Goal: Information Seeking & Learning: Learn about a topic

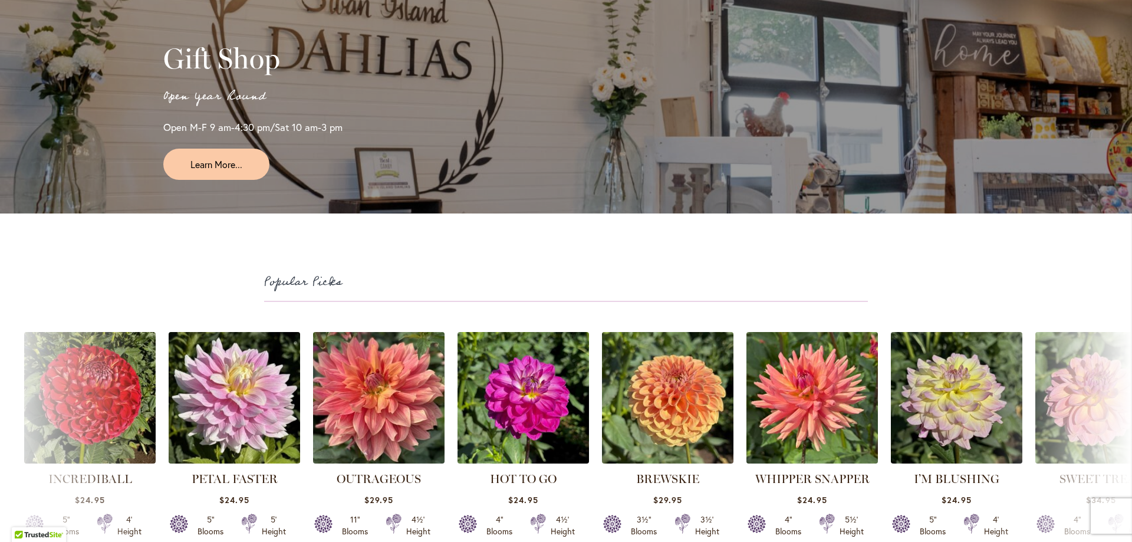
scroll to position [3057, 0]
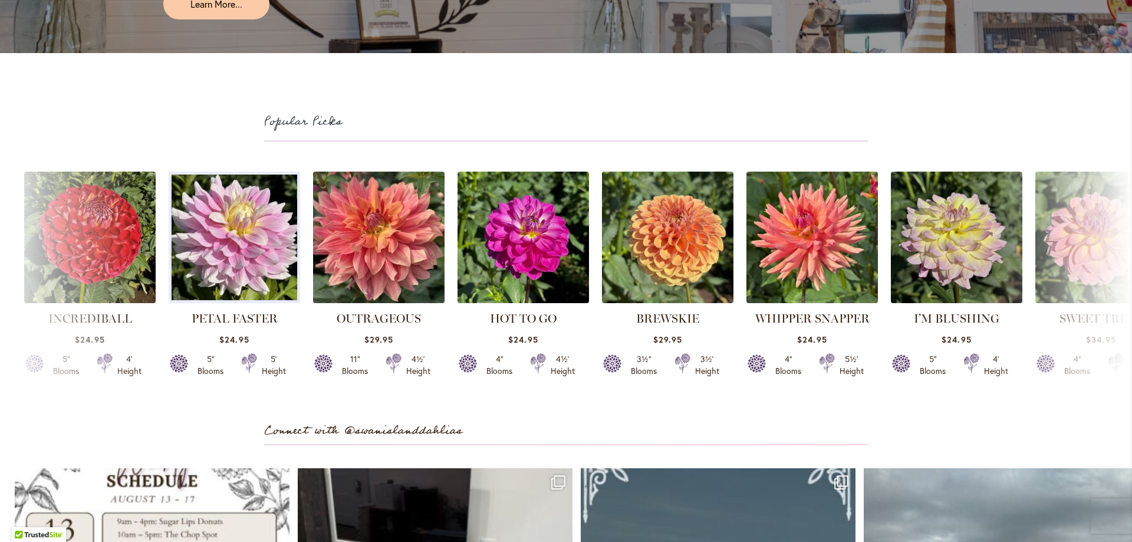
click at [241, 254] on img at bounding box center [234, 237] width 138 height 138
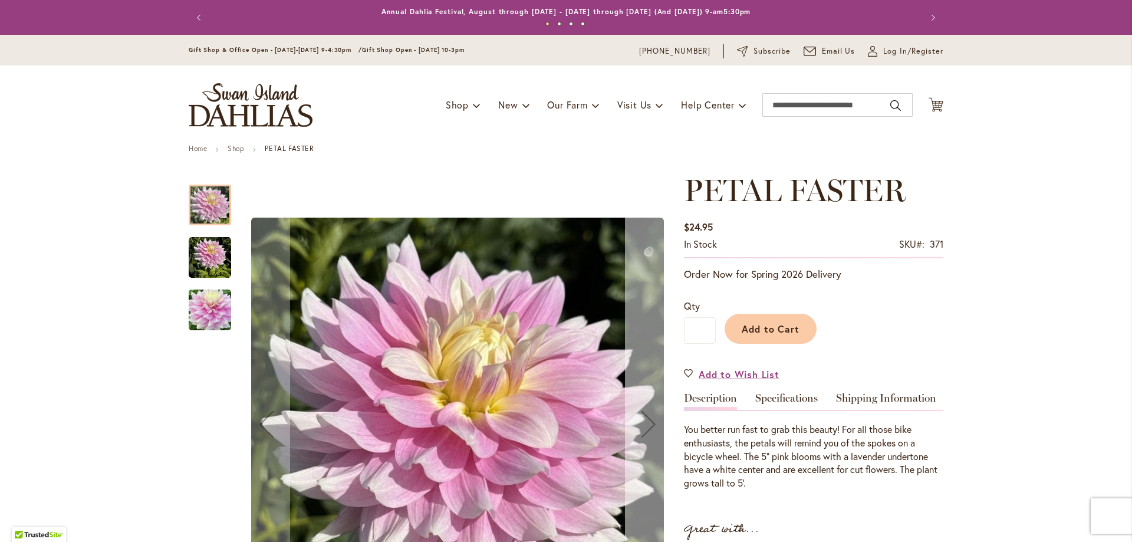
click at [656, 425] on div "Next" at bounding box center [648, 423] width 47 height 47
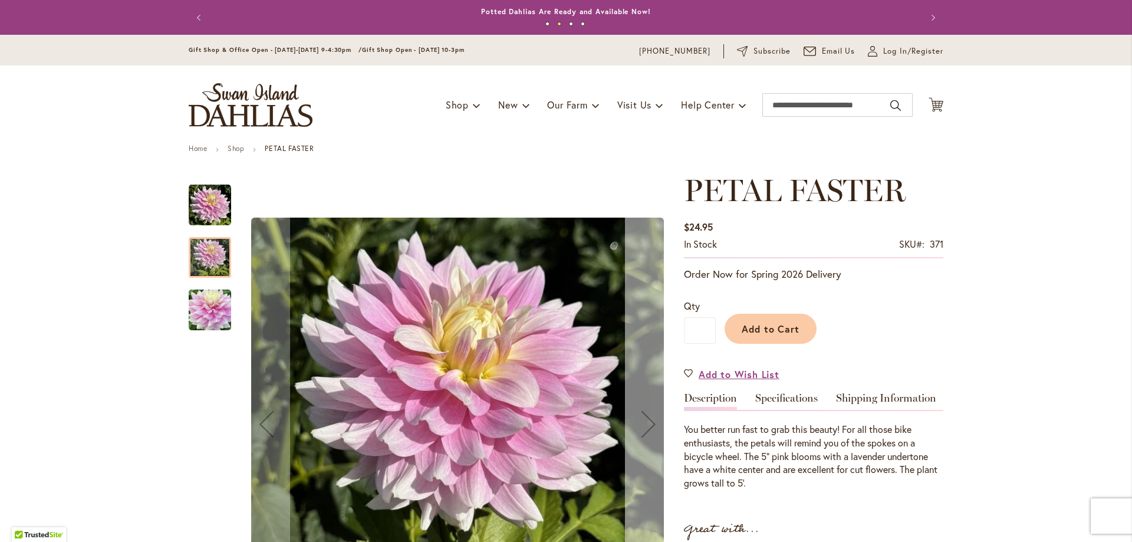
click at [656, 425] on div "Next" at bounding box center [648, 423] width 47 height 47
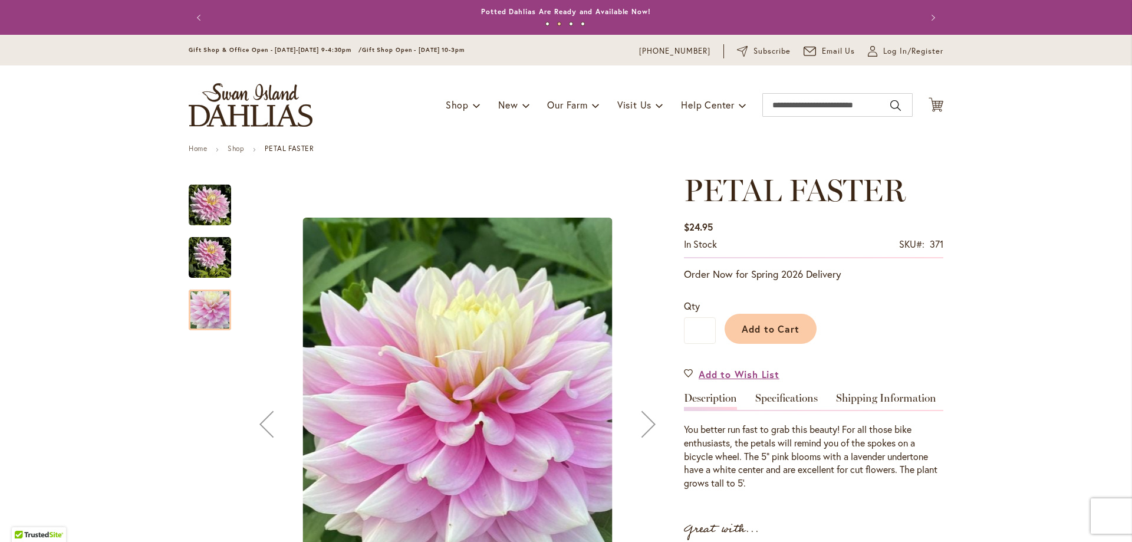
click at [268, 431] on div "Previous" at bounding box center [266, 423] width 47 height 47
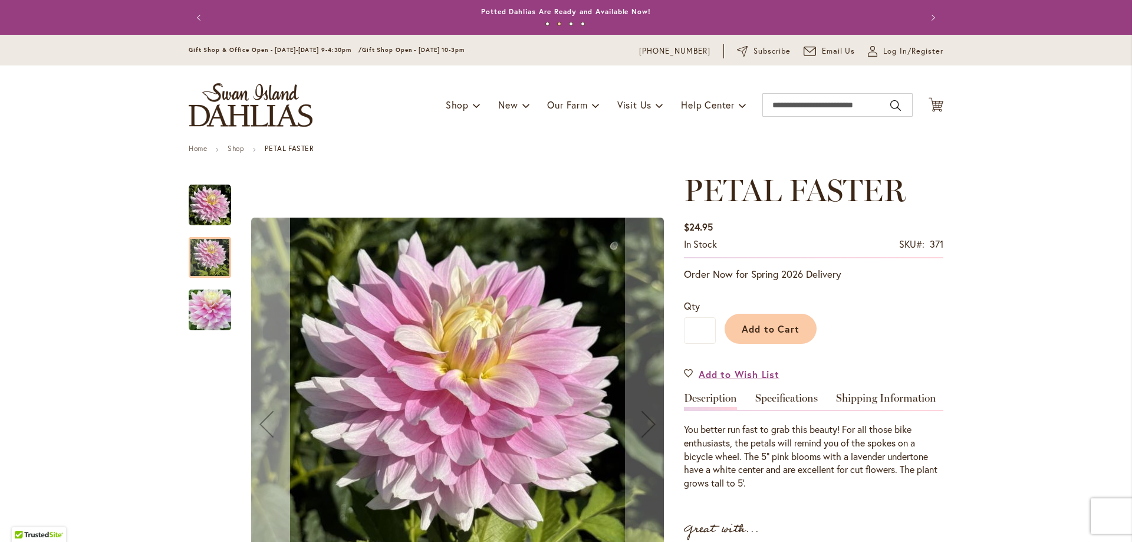
click at [268, 431] on div "Previous" at bounding box center [266, 423] width 47 height 47
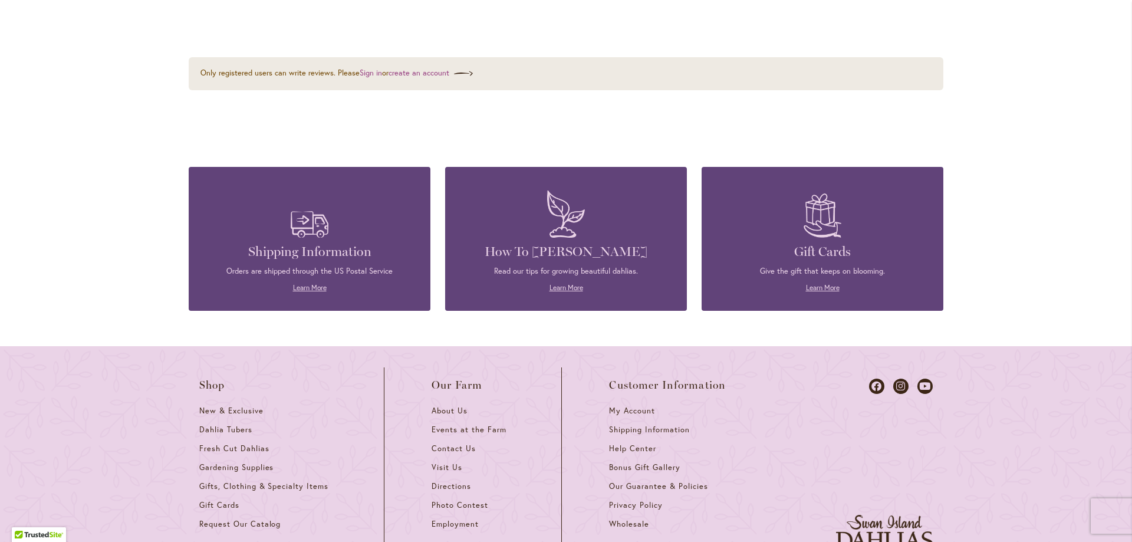
scroll to position [1210, 0]
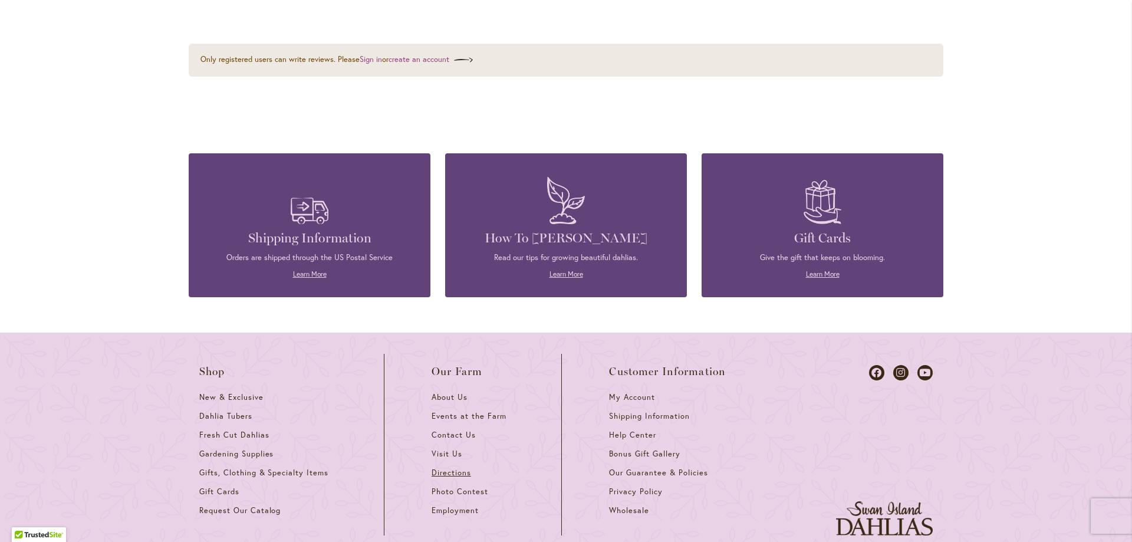
click at [451, 468] on span "Directions" at bounding box center [452, 473] width 40 height 10
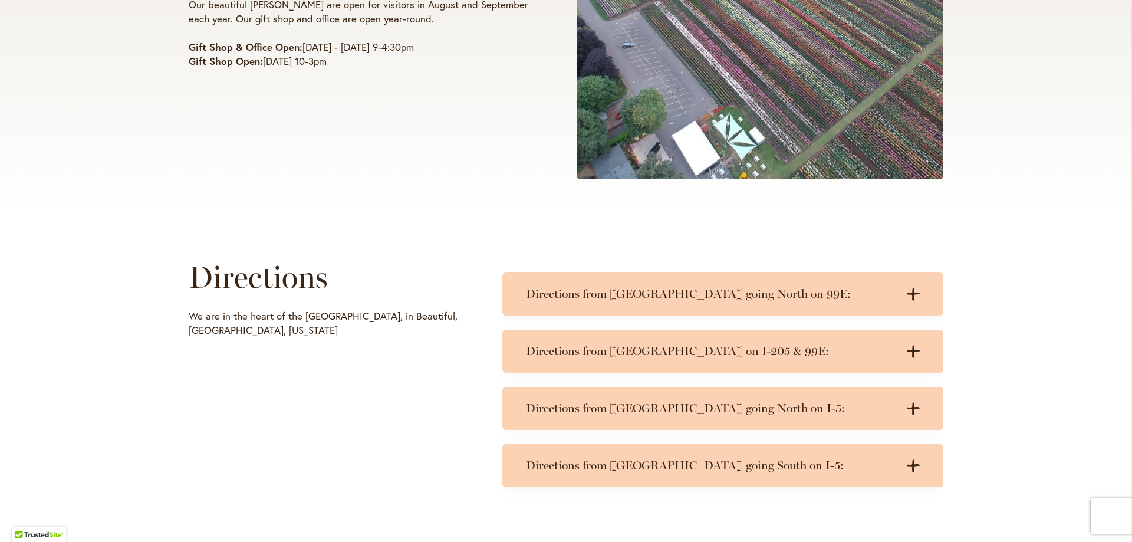
scroll to position [382, 0]
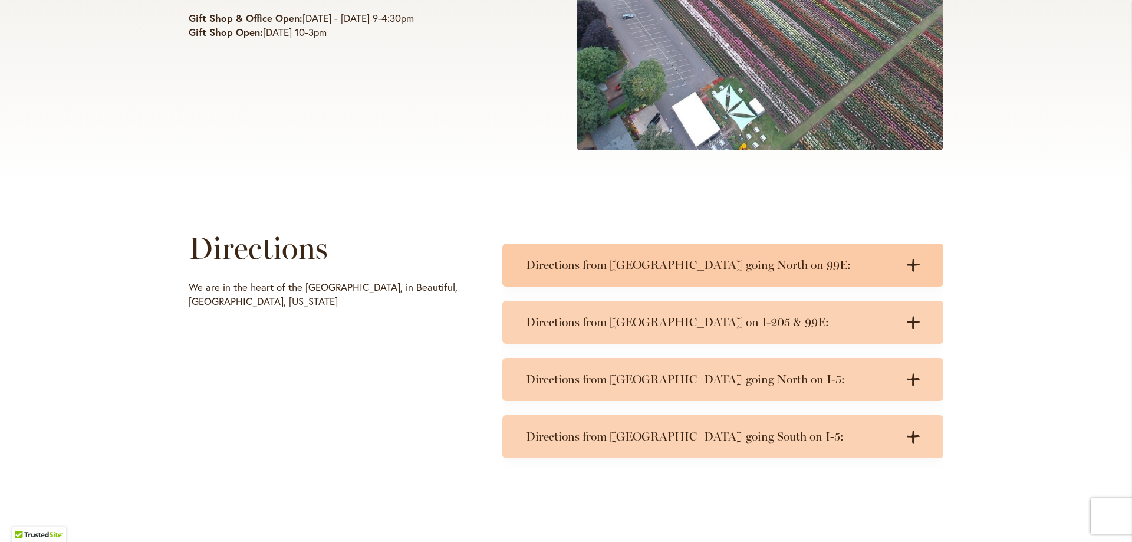
click at [913, 265] on icon at bounding box center [913, 265] width 13 height 12
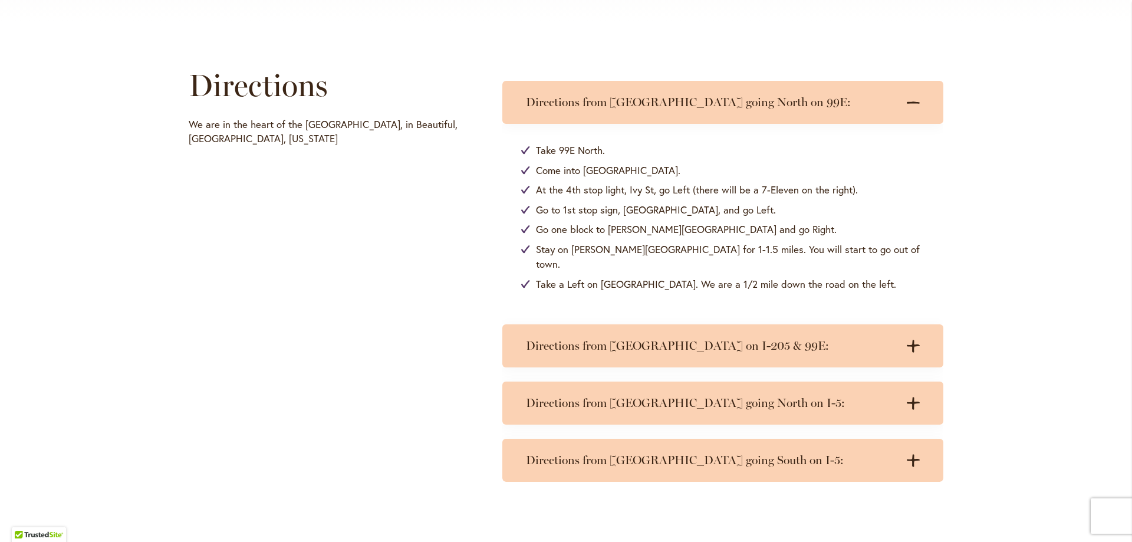
scroll to position [573, 0]
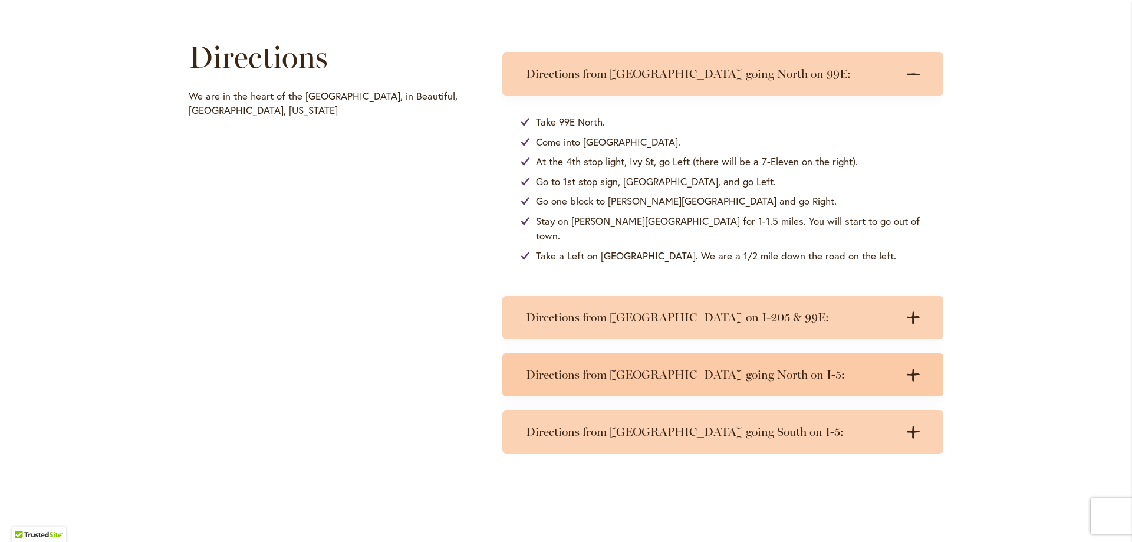
click at [913, 369] on icon at bounding box center [913, 375] width 13 height 12
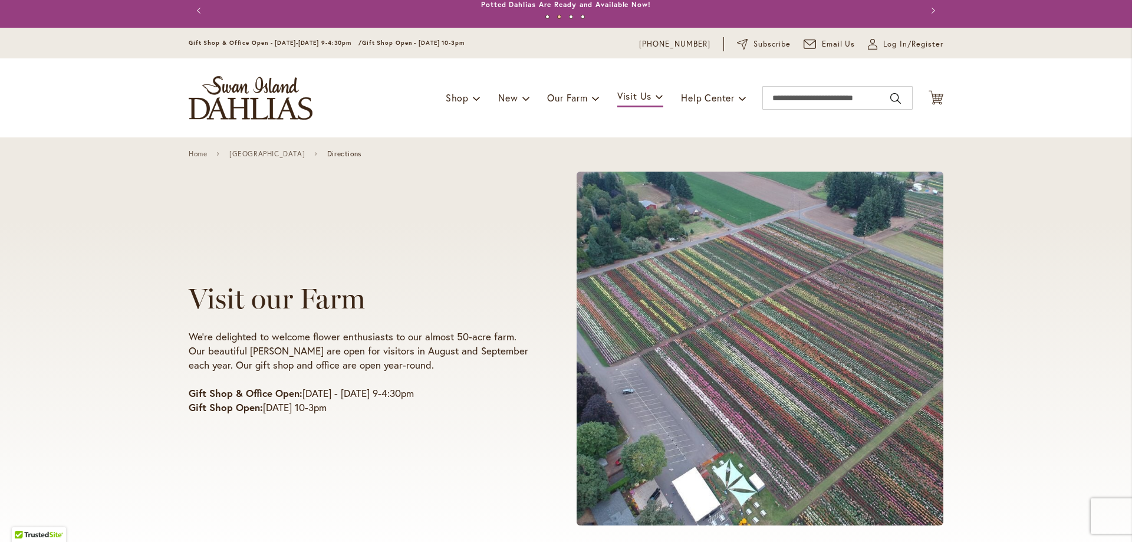
scroll to position [0, 0]
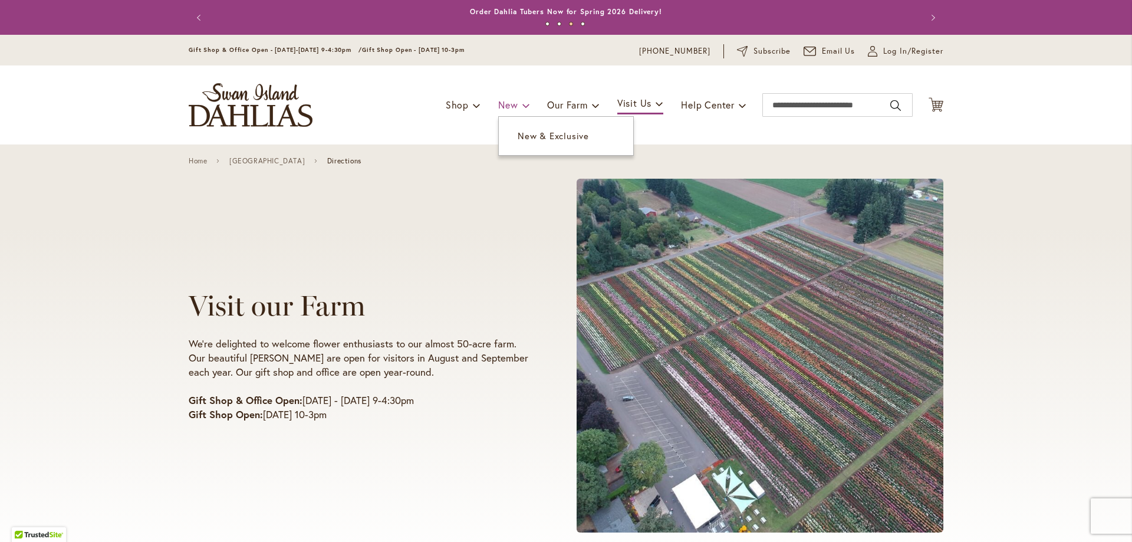
click at [508, 109] on span "New" at bounding box center [507, 104] width 19 height 12
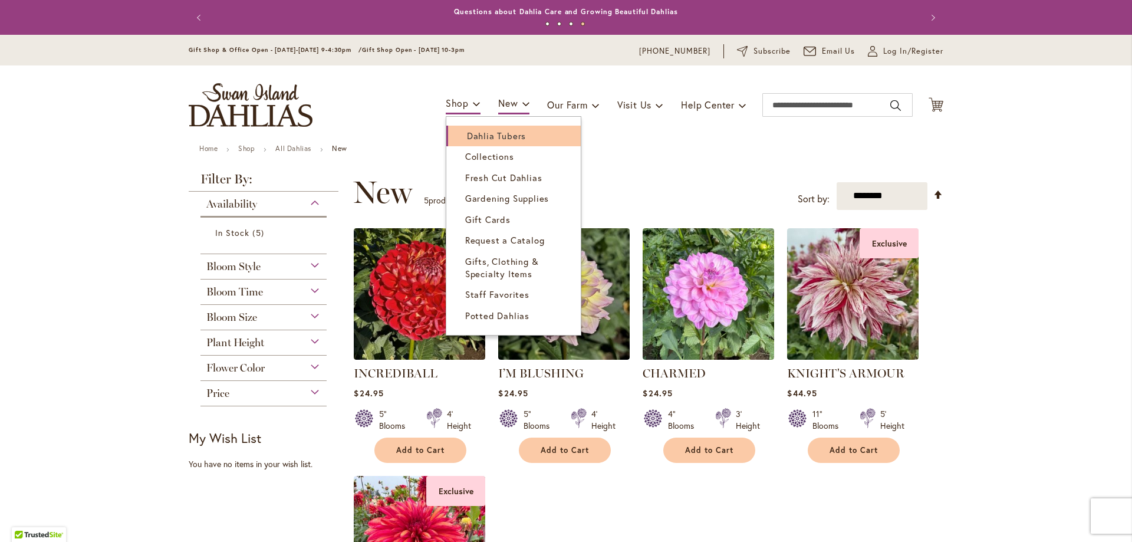
click at [485, 137] on span "Dahlia Tubers" at bounding box center [496, 136] width 59 height 12
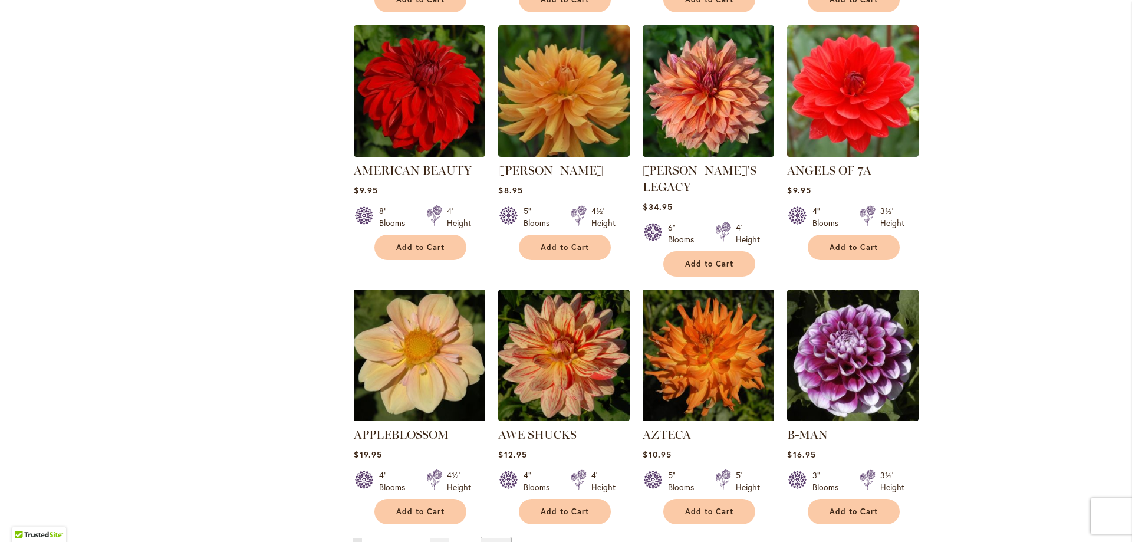
scroll to position [828, 0]
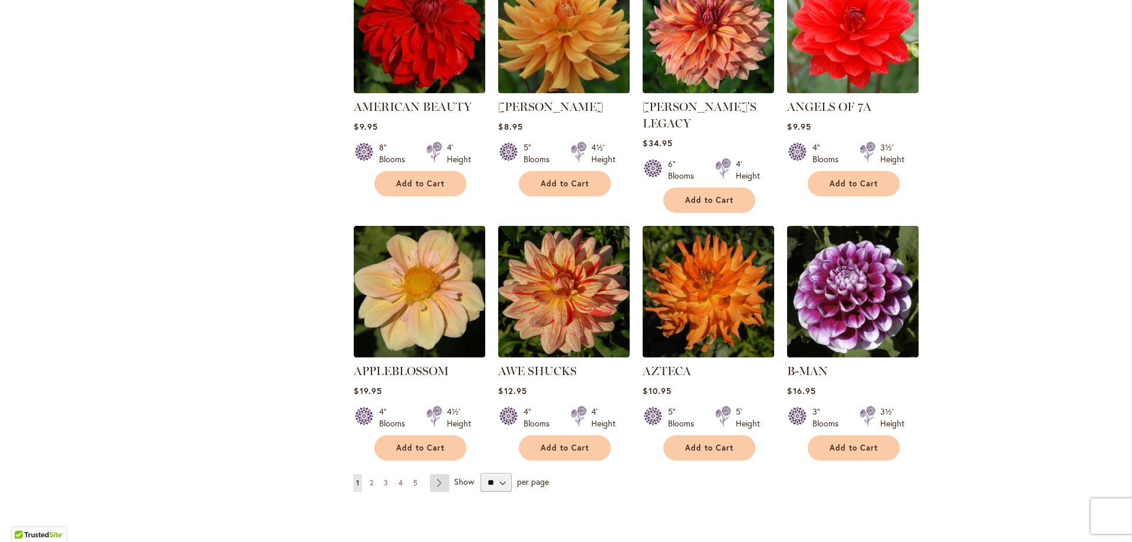
click at [440, 474] on link "Page Next" at bounding box center [439, 483] width 19 height 18
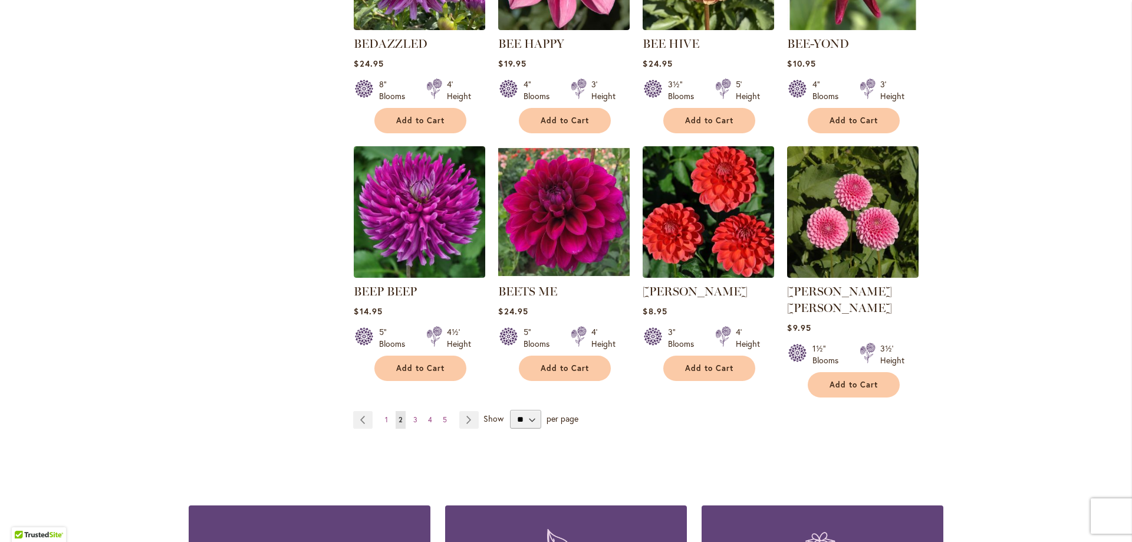
scroll to position [892, 0]
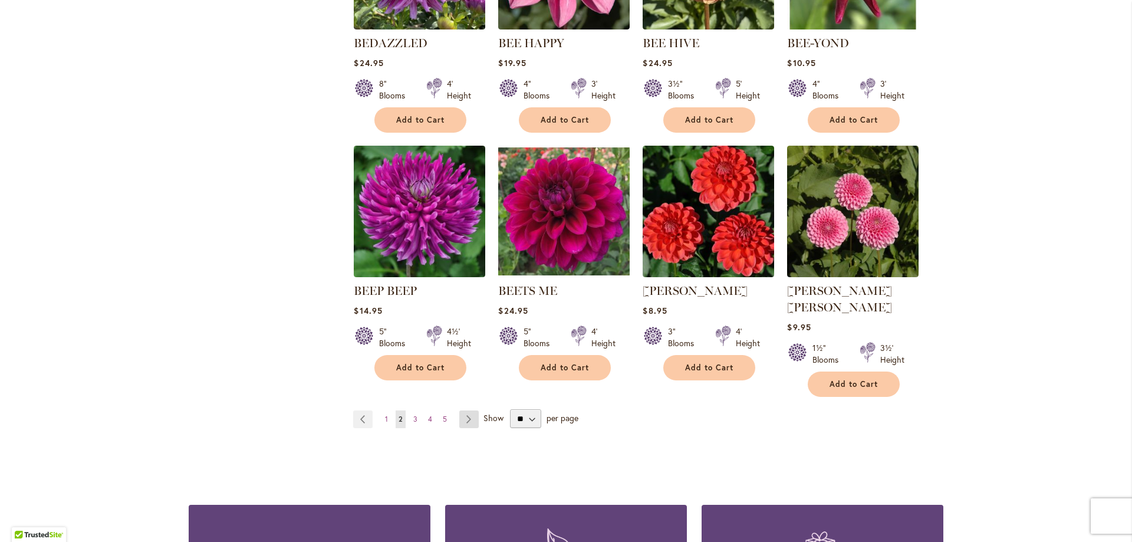
click at [466, 410] on link "Page Next" at bounding box center [468, 419] width 19 height 18
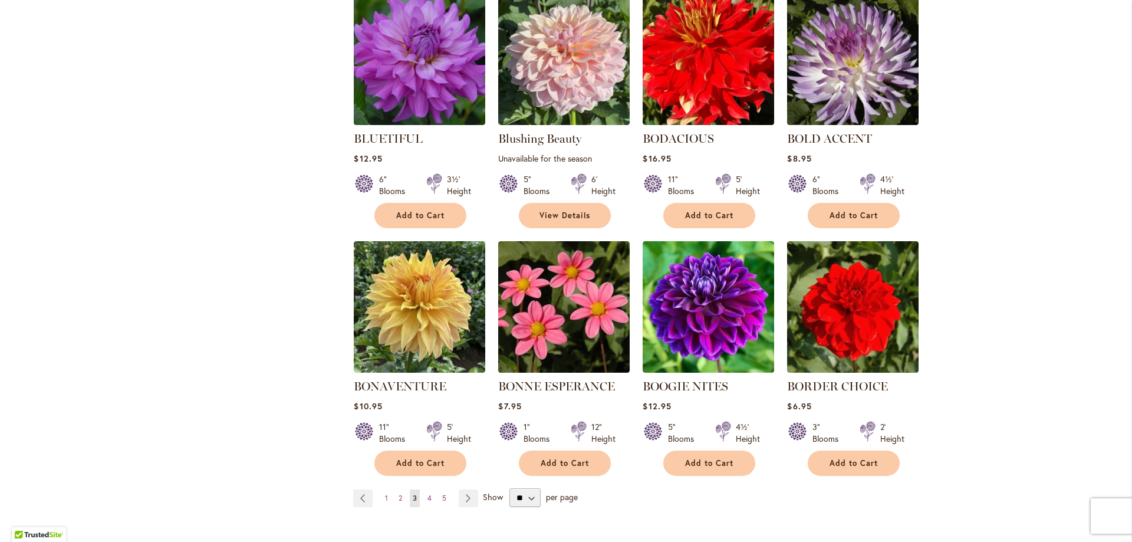
scroll to position [892, 0]
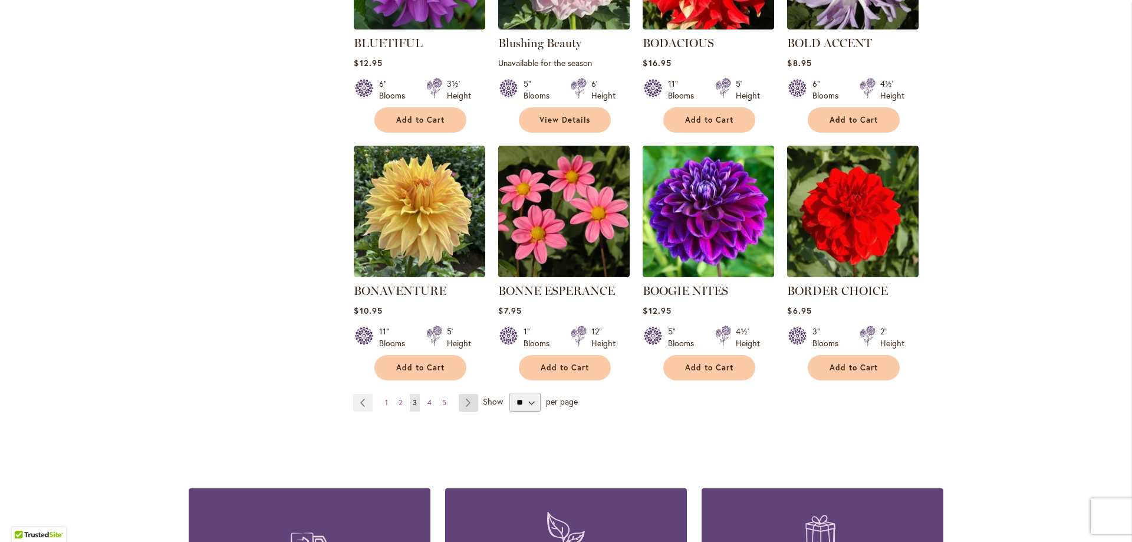
click at [472, 402] on link "Page Next" at bounding box center [468, 403] width 19 height 18
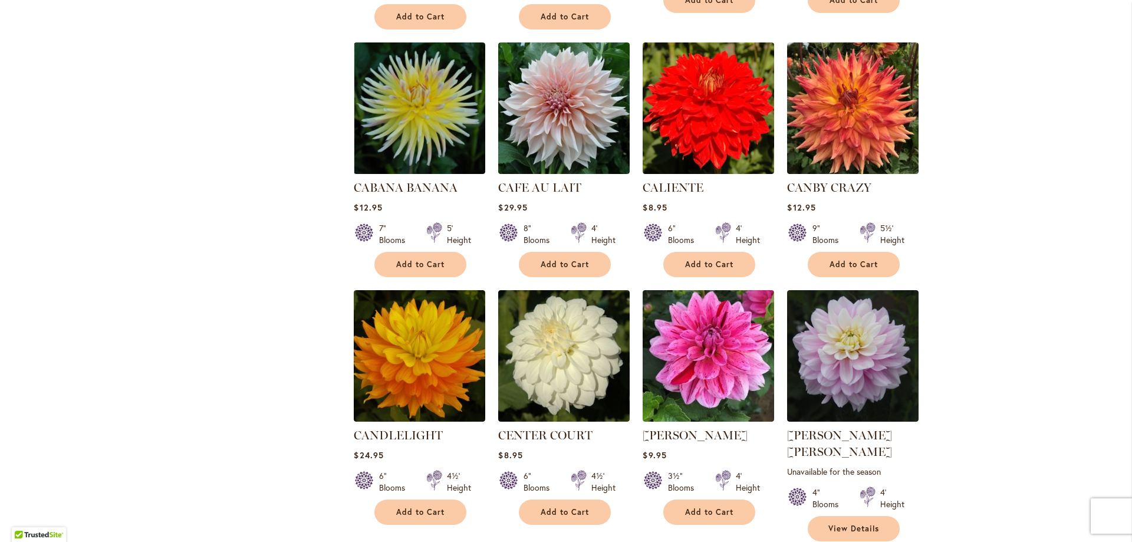
scroll to position [828, 0]
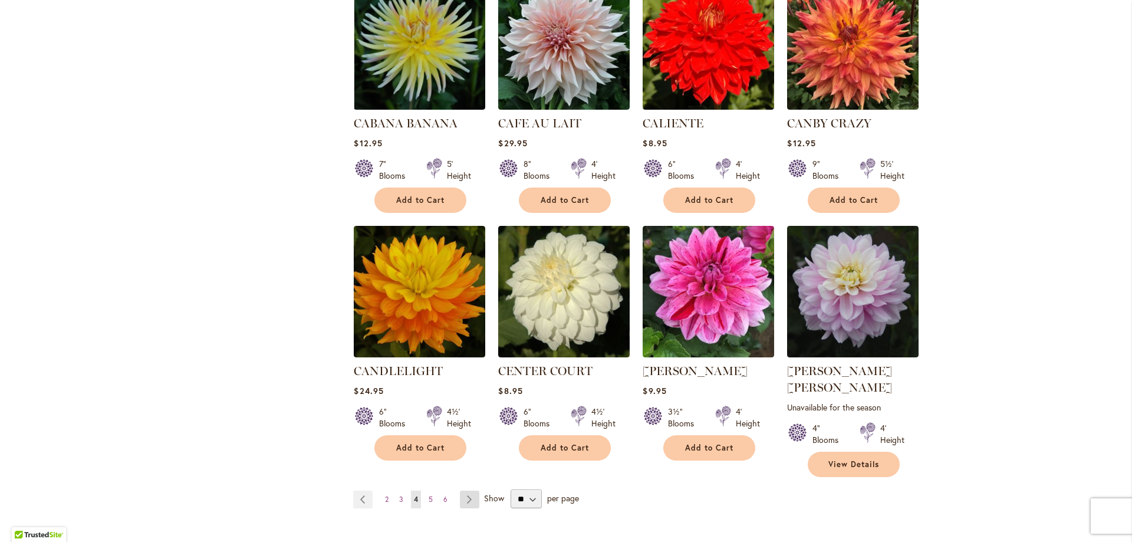
click at [468, 491] on link "Page Next" at bounding box center [469, 500] width 19 height 18
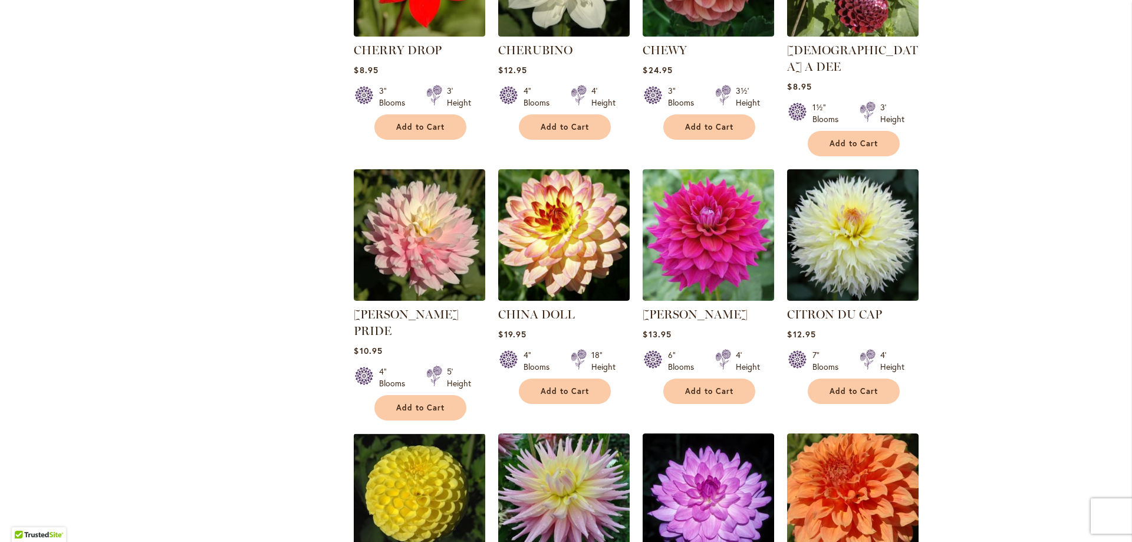
scroll to position [764, 0]
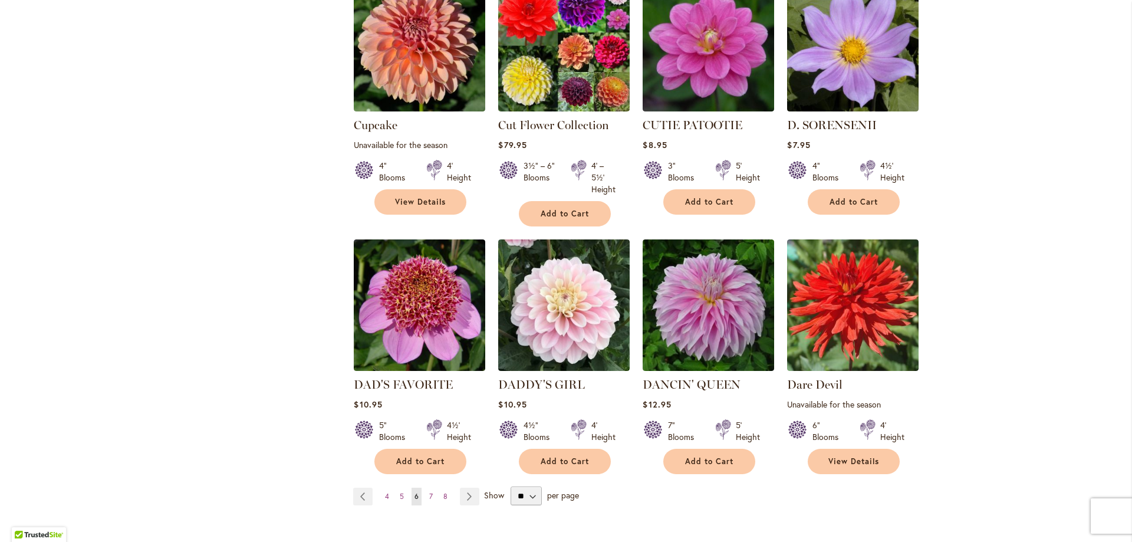
scroll to position [955, 0]
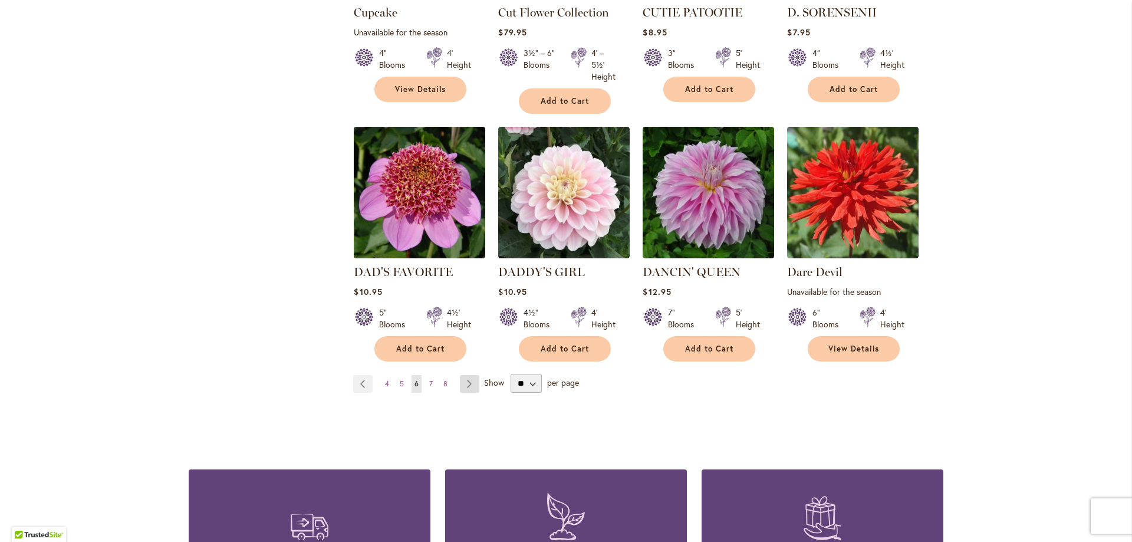
click at [472, 375] on link "Page Next" at bounding box center [469, 384] width 19 height 18
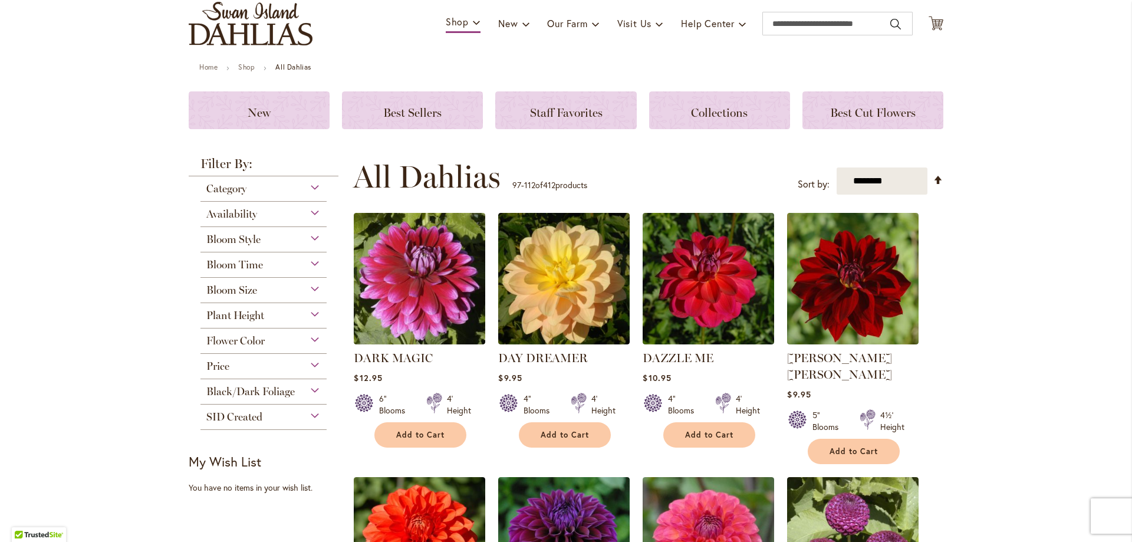
scroll to position [255, 0]
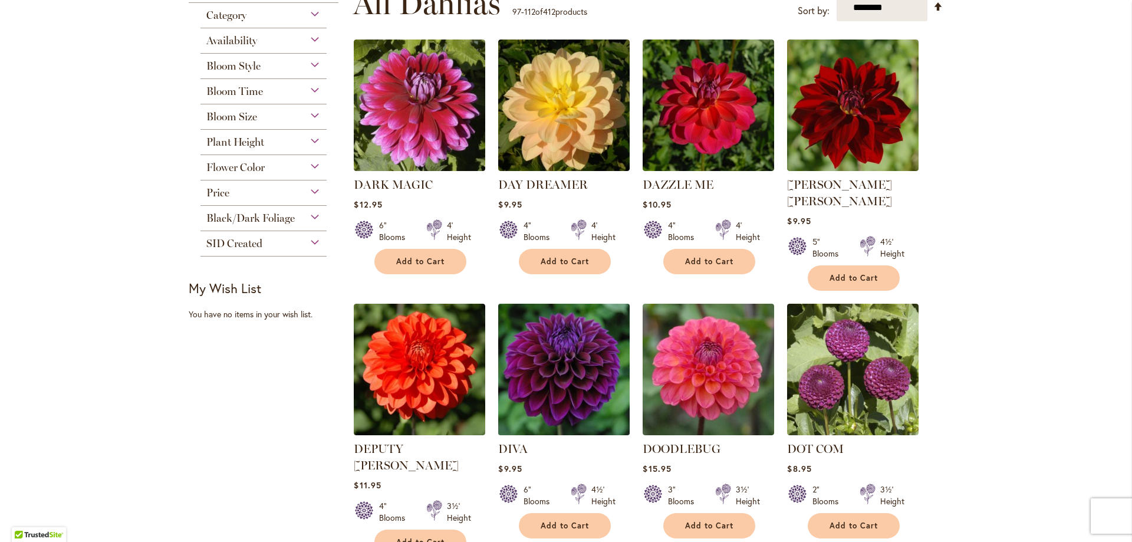
click at [588, 370] on img at bounding box center [564, 370] width 138 height 138
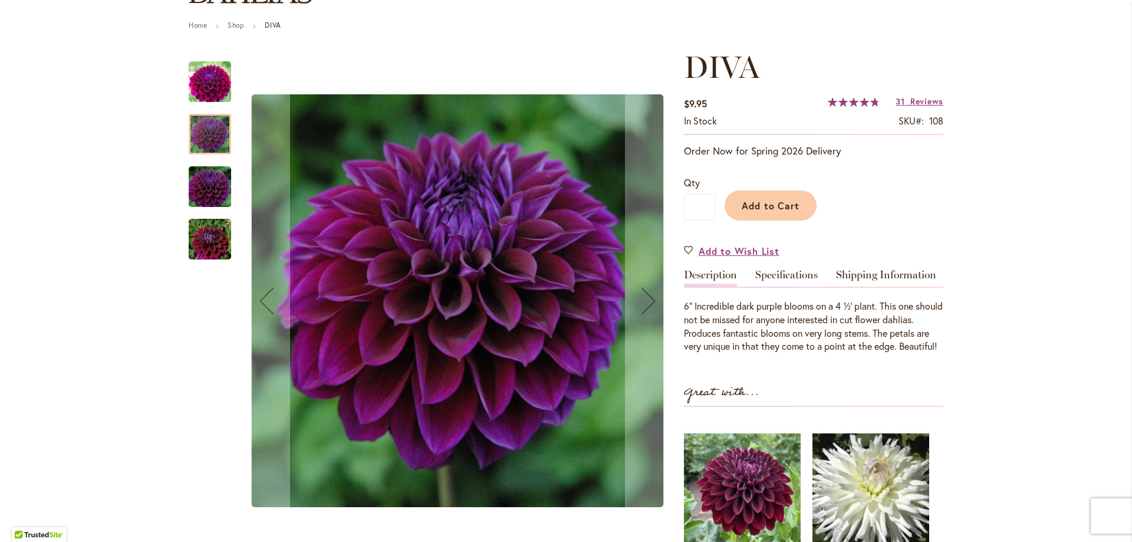
scroll to position [127, 0]
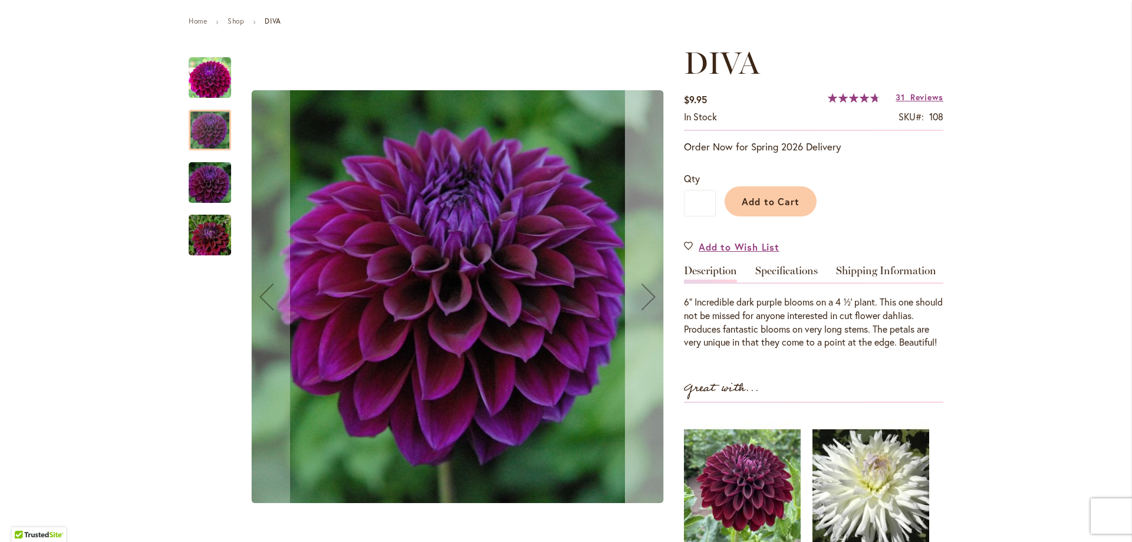
click at [652, 297] on div "Next" at bounding box center [648, 296] width 47 height 47
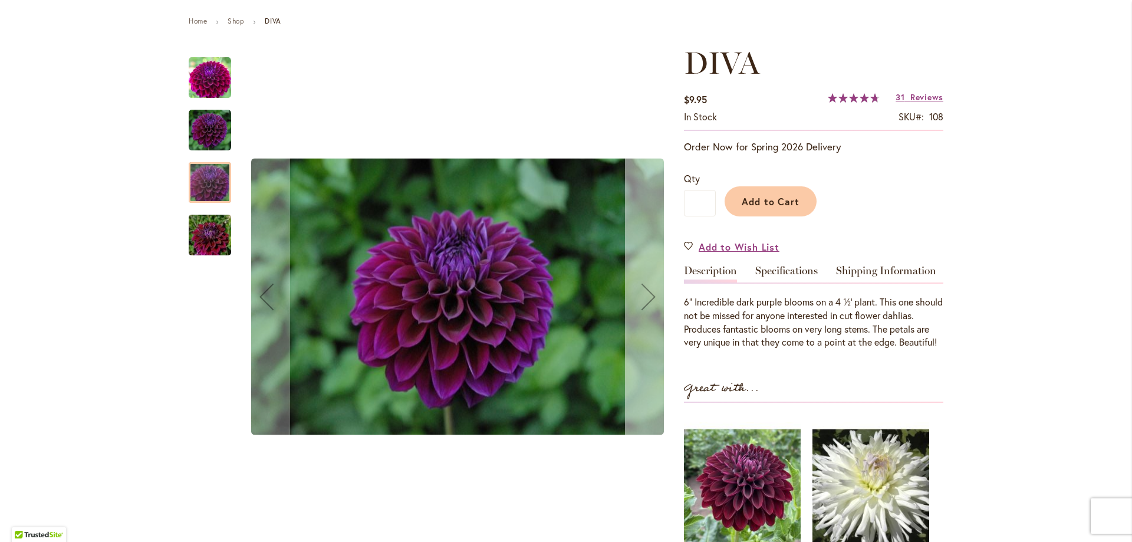
click at [652, 297] on div "Next" at bounding box center [648, 296] width 47 height 47
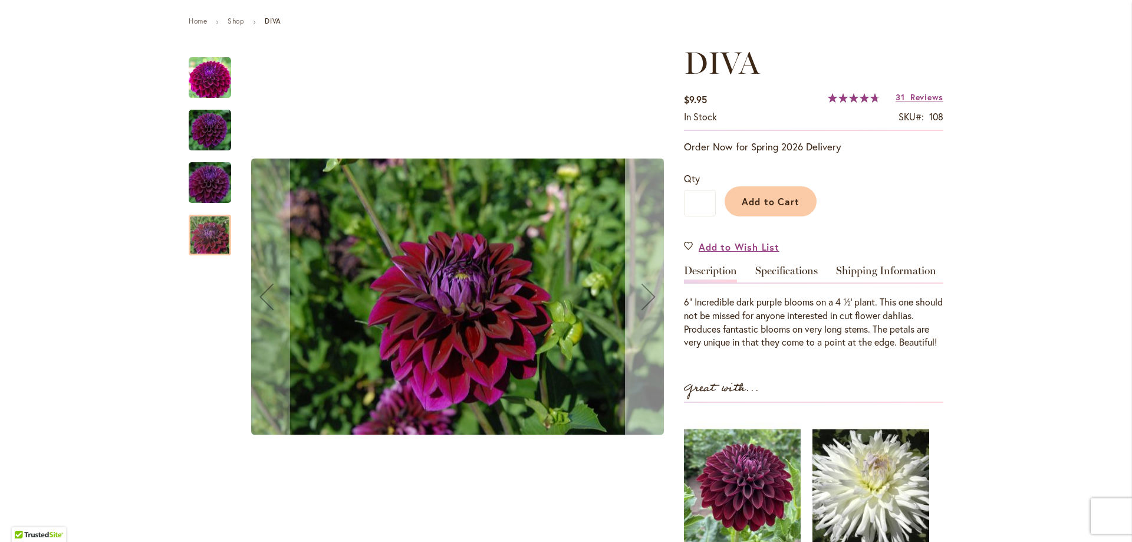
click at [652, 297] on div "Next" at bounding box center [648, 296] width 47 height 47
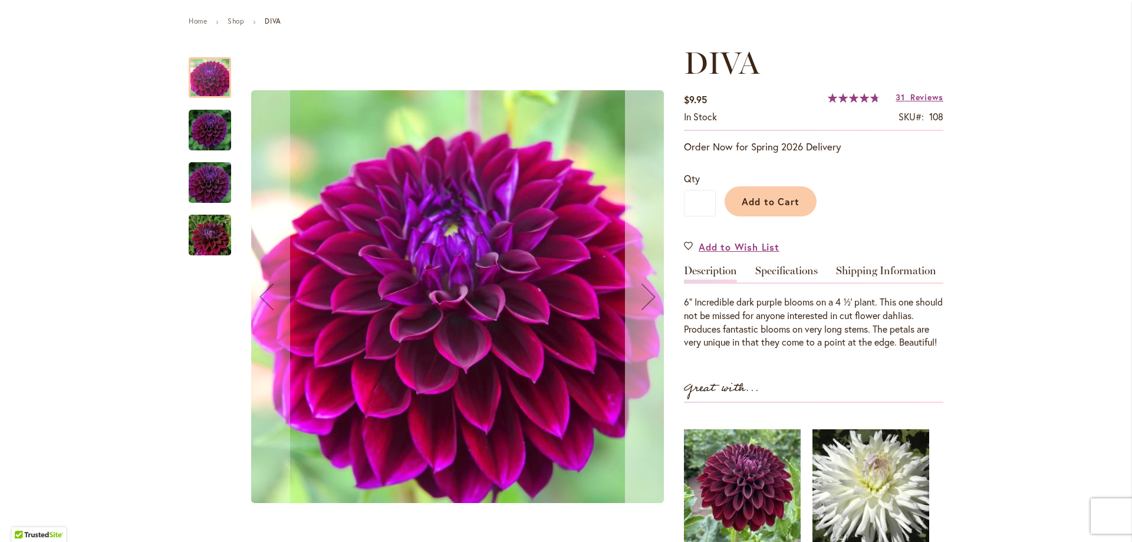
click at [652, 297] on div "Next" at bounding box center [648, 296] width 47 height 47
